Goal: Task Accomplishment & Management: Complete application form

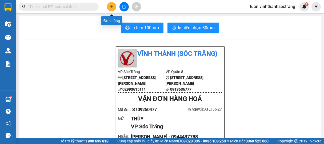
click at [109, 5] on button at bounding box center [111, 6] width 9 height 9
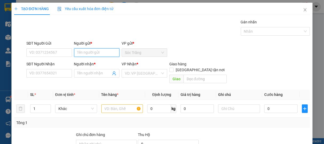
click at [96, 52] on input "Người gửi *" at bounding box center [97, 52] width 46 height 9
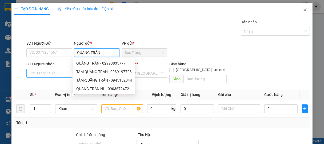
type input "QUÃNG TRÂN"
click at [53, 76] on input "SĐT Người Nhận" at bounding box center [49, 73] width 46 height 9
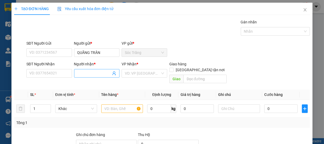
click at [85, 75] on input "Người nhận *" at bounding box center [94, 74] width 34 height 6
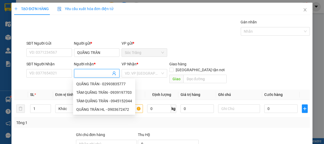
type input "D"
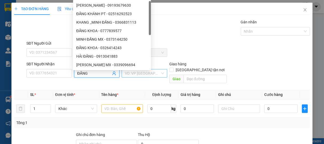
type input "ĐĂNG"
click at [141, 76] on input "search" at bounding box center [142, 73] width 35 height 8
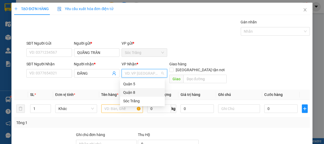
click at [129, 92] on div "Quận 8" at bounding box center [142, 93] width 38 height 6
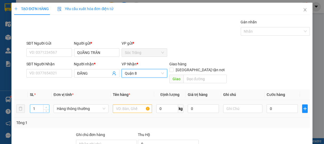
type input "2"
drag, startPoint x: 47, startPoint y: 100, endPoint x: 50, endPoint y: 102, distance: 3.8
click at [47, 106] on span "up" at bounding box center [46, 107] width 3 height 3
click at [68, 105] on span "Hàng thông thường" at bounding box center [81, 109] width 48 height 8
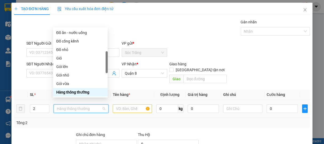
type input "T"
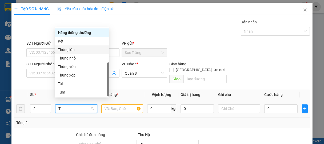
click at [67, 50] on div "Thùng lớn" at bounding box center [82, 50] width 48 height 6
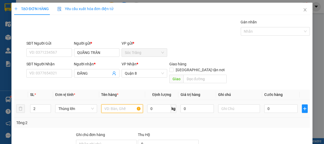
click at [117, 105] on input "text" at bounding box center [122, 109] width 42 height 9
type input "BPT"
click at [158, 105] on input "0" at bounding box center [159, 109] width 24 height 9
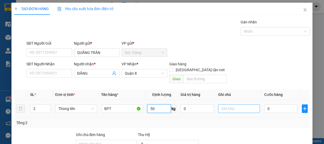
type input "50"
click at [218, 105] on input "text" at bounding box center [239, 109] width 42 height 9
type input "2 THÙNG"
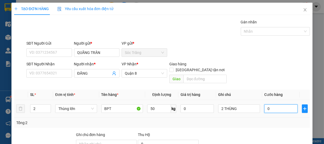
click at [284, 105] on input "0" at bounding box center [280, 109] width 33 height 9
type input "7"
type input "70"
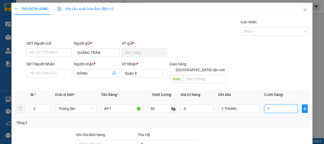
type input "70"
type input "700"
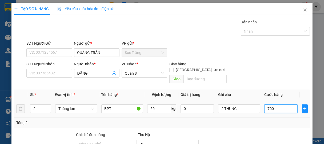
type input "7.000"
type input "70.000"
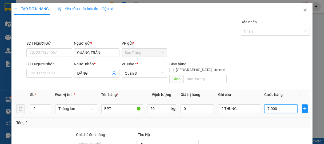
type input "70.000"
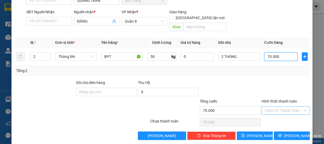
type input "70.000"
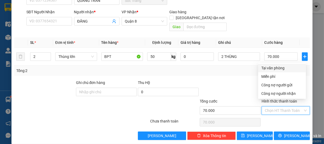
click at [279, 108] on input "Hình thức thanh toán" at bounding box center [283, 111] width 38 height 8
click at [279, 69] on div "Tại văn phòng" at bounding box center [281, 68] width 41 height 6
type input "0"
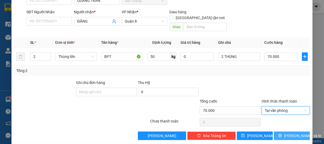
click at [292, 133] on span "[PERSON_NAME] và In" at bounding box center [302, 136] width 37 height 6
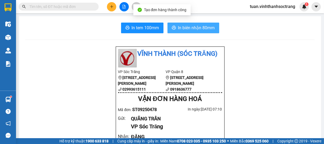
click at [206, 29] on span "In biên nhận 80mm" at bounding box center [196, 27] width 37 height 7
click at [197, 27] on span "In biên nhận 80mm" at bounding box center [196, 27] width 37 height 7
